Goal: Task Accomplishment & Management: Use online tool/utility

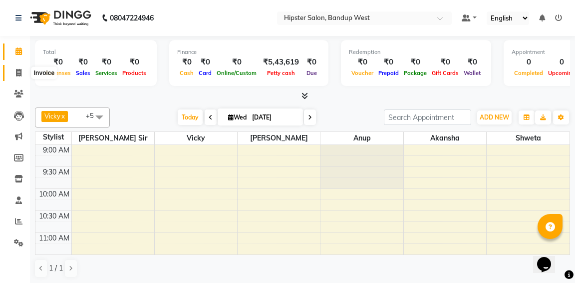
click at [18, 72] on icon at bounding box center [18, 72] width 5 height 7
select select "service"
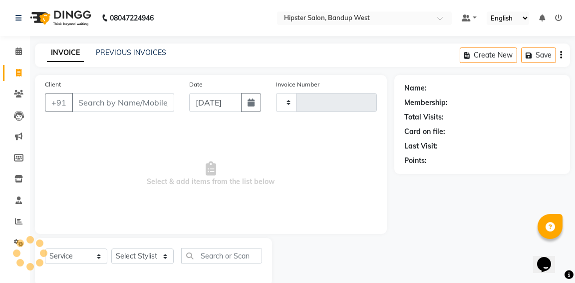
type input "1149"
select select "6746"
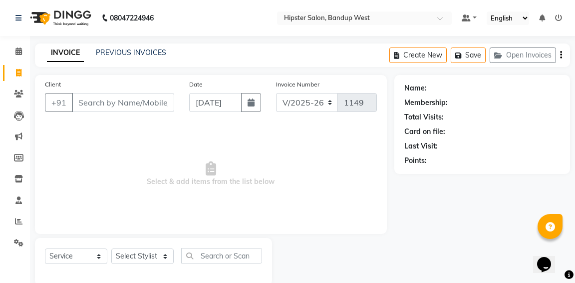
click at [91, 106] on input "Client" at bounding box center [123, 102] width 102 height 19
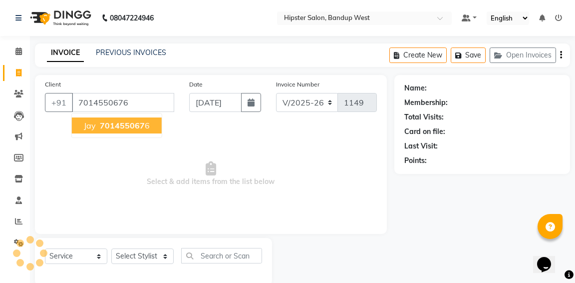
type input "7014550676"
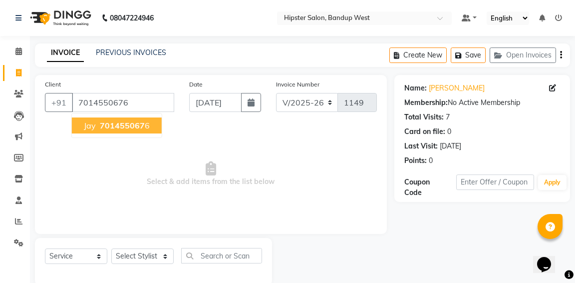
click at [113, 127] on span "701455067" at bounding box center [122, 125] width 45 height 10
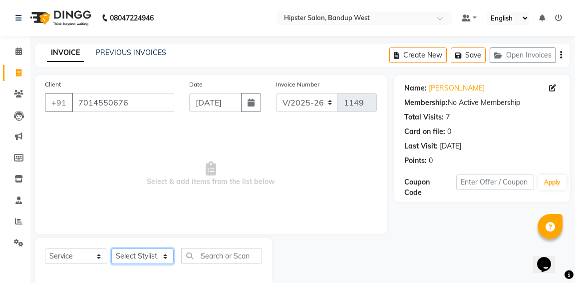
click at [145, 255] on select "Select Stylist [PERSON_NAME] anup [PERSON_NAME] [PERSON_NAME] [PERSON_NAME] luc…" at bounding box center [142, 255] width 62 height 15
select select "52835"
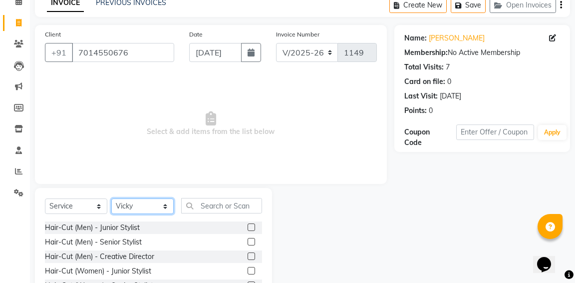
scroll to position [50, 0]
click at [255, 227] on label at bounding box center [251, 226] width 7 height 7
click at [254, 227] on input "checkbox" at bounding box center [251, 227] width 6 height 6
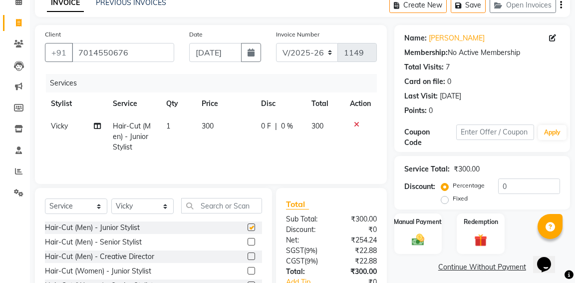
checkbox input "false"
click at [357, 126] on icon at bounding box center [356, 124] width 5 height 7
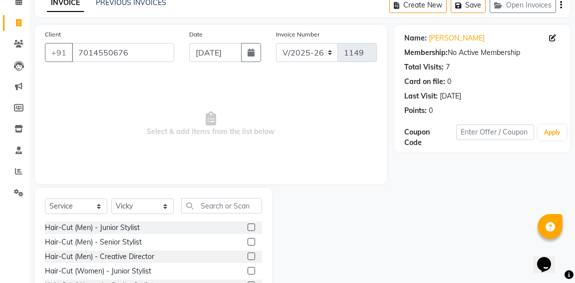
click at [253, 244] on label at bounding box center [251, 241] width 7 height 7
click at [253, 244] on input "checkbox" at bounding box center [251, 242] width 6 height 6
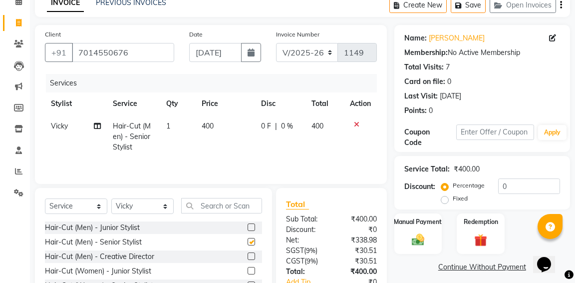
checkbox input "false"
click at [405, 227] on div "Manual Payment" at bounding box center [417, 233] width 49 height 42
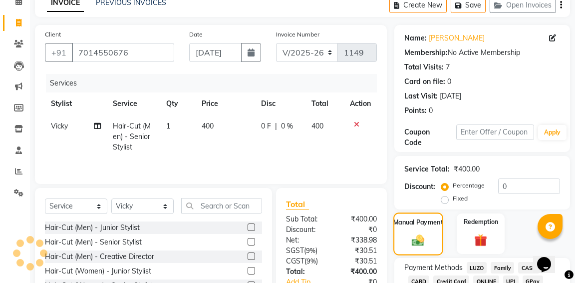
scroll to position [120, 0]
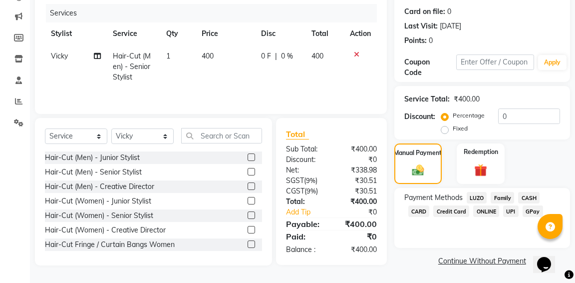
click at [530, 211] on span "GPay" at bounding box center [533, 210] width 20 height 11
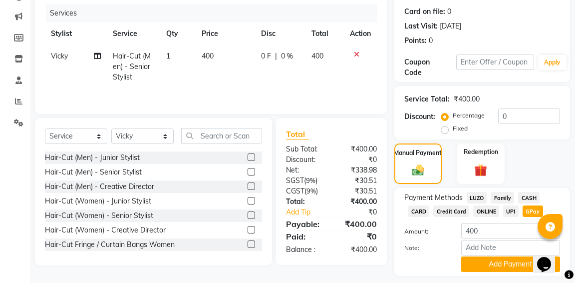
scroll to position [150, 0]
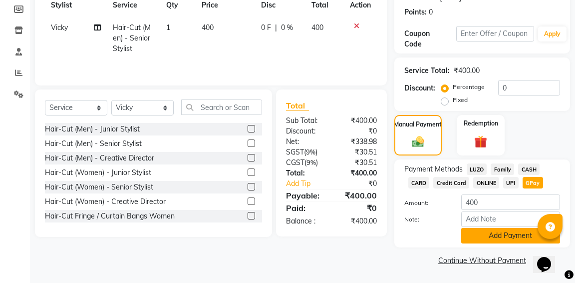
click at [489, 236] on button "Add Payment" at bounding box center [510, 235] width 99 height 15
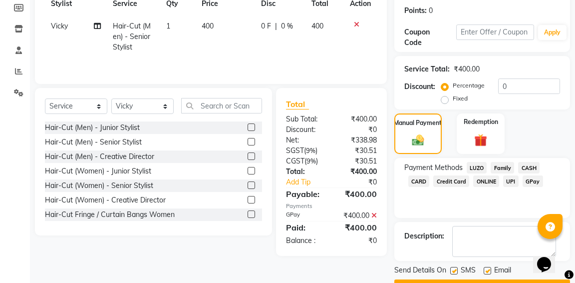
scroll to position [176, 0]
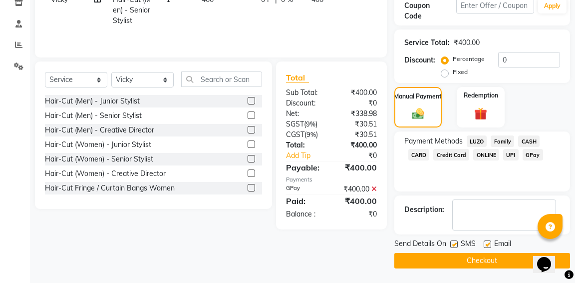
click at [476, 259] on button "Checkout" at bounding box center [482, 260] width 176 height 15
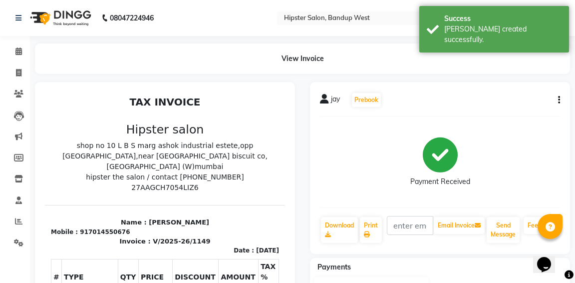
select select "service"
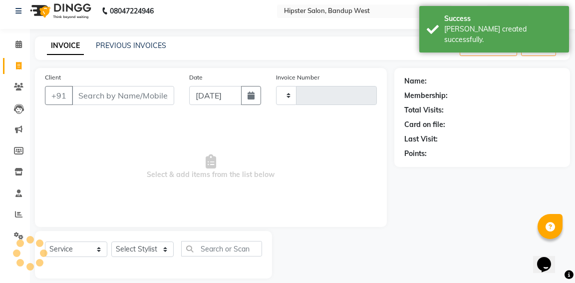
type input "1150"
select select "6746"
